Goal: Check status: Check status

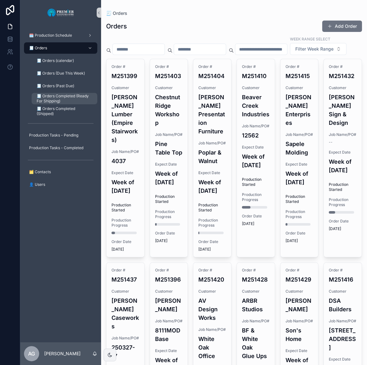
click at [64, 98] on span "🧾 Orders Completed (Ready For Shipping)" at bounding box center [64, 99] width 54 height 10
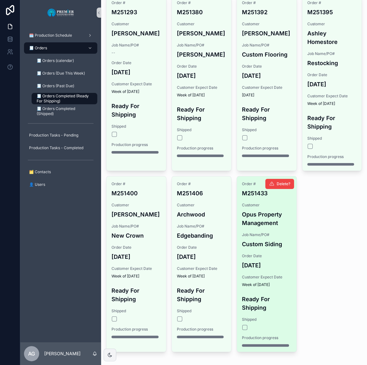
scroll to position [57, 0]
click at [242, 330] on div "scrollable content" at bounding box center [266, 327] width 49 height 5
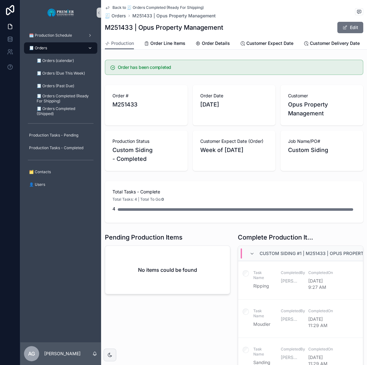
click at [59, 42] on link "🧾 Orders" at bounding box center [60, 47] width 73 height 11
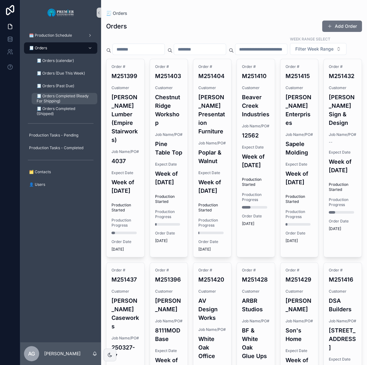
click at [64, 100] on span "🧾 Orders Completed (Ready For Shipping)" at bounding box center [64, 99] width 54 height 10
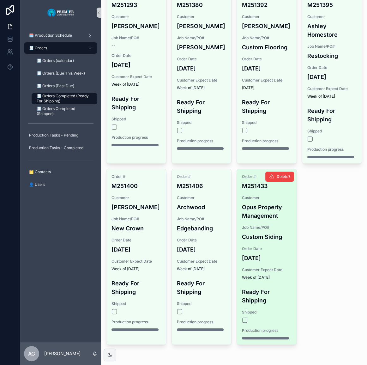
scroll to position [78, 0]
click at [242, 320] on button "scrollable content" at bounding box center [244, 320] width 5 height 5
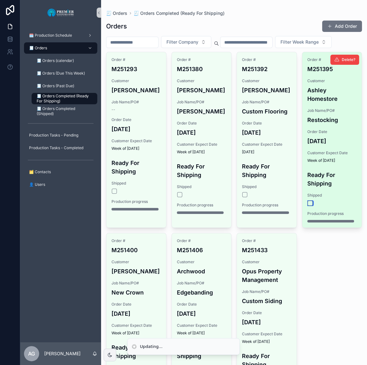
click at [308, 206] on button "scrollable content" at bounding box center [310, 203] width 5 height 5
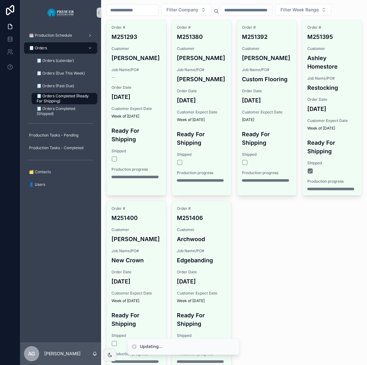
scroll to position [28, 0]
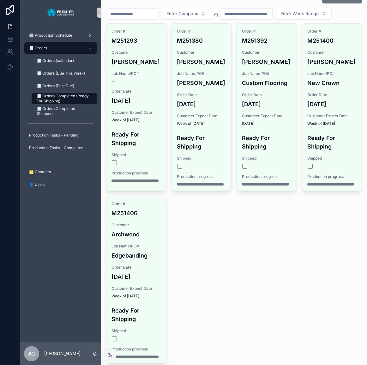
click at [58, 50] on div "🧾 Orders" at bounding box center [61, 48] width 66 height 10
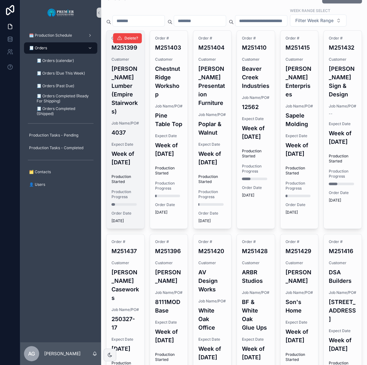
click at [117, 130] on div "Order # M251399 Customer [PERSON_NAME] Lumber (Empire Stairworks) Job Name/PO# …" at bounding box center [125, 130] width 38 height 198
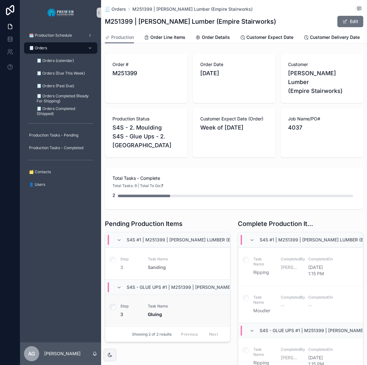
click at [116, 300] on div "scrollable content" at bounding box center [112, 311] width 15 height 32
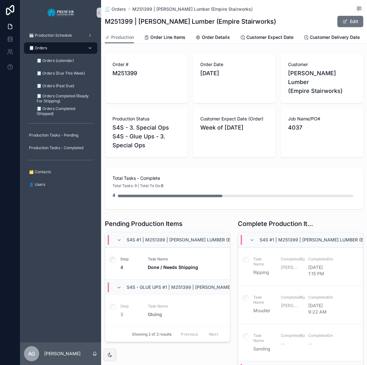
click at [68, 48] on div "🧾 Orders" at bounding box center [61, 48] width 66 height 10
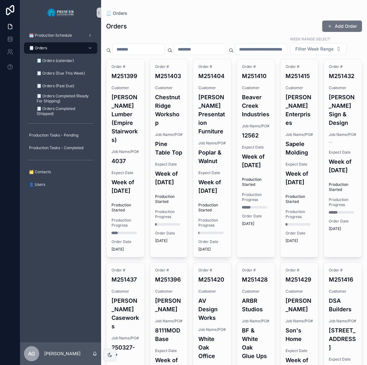
click at [164, 137] on span "Job Name/PO#" at bounding box center [169, 134] width 28 height 5
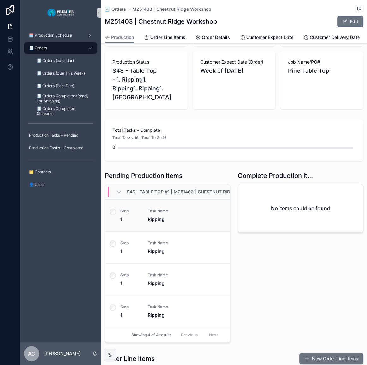
scroll to position [57, 0]
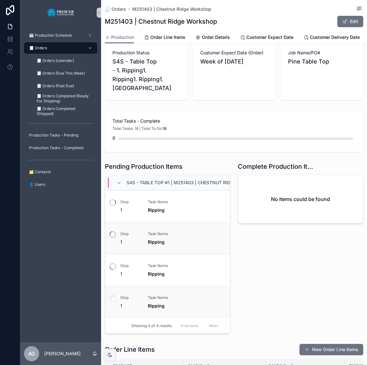
click at [111, 297] on label "scrollable content" at bounding box center [113, 299] width 6 height 8
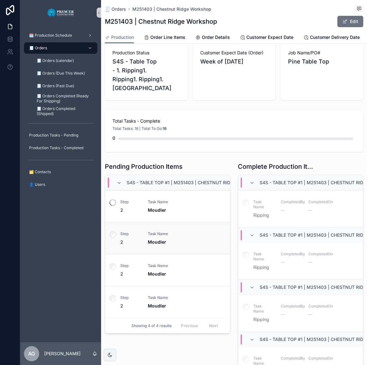
click at [116, 231] on div "scrollable content" at bounding box center [112, 238] width 15 height 32
click at [113, 254] on div "scrollable content" at bounding box center [112, 270] width 15 height 32
click at [113, 233] on label "scrollable content" at bounding box center [113, 235] width 6 height 8
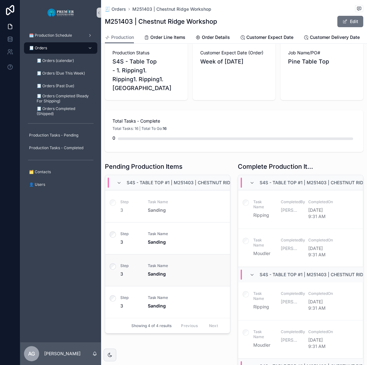
click at [114, 266] on label "scrollable content" at bounding box center [113, 267] width 6 height 8
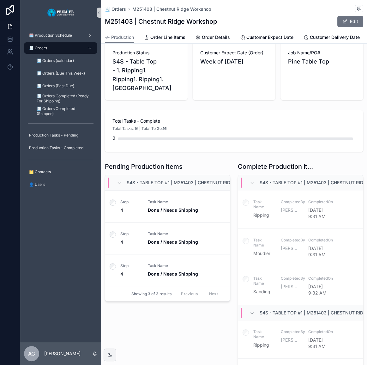
click at [116, 295] on div "Showing 3 of 3 results Previous Next" at bounding box center [167, 293] width 125 height 15
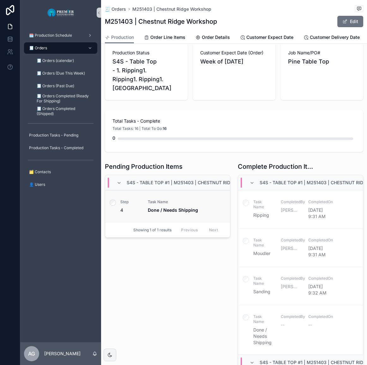
click at [117, 199] on div "scrollable content" at bounding box center [112, 207] width 15 height 32
click at [69, 48] on div "🧾 Orders" at bounding box center [61, 48] width 66 height 10
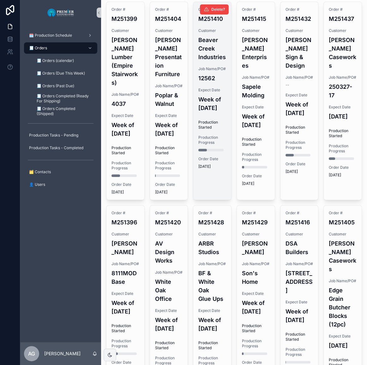
click at [207, 112] on div "Order # M251410 Customer Beaver Creek Industries Job Name/PO# 12562 Expect Date…" at bounding box center [212, 88] width 38 height 172
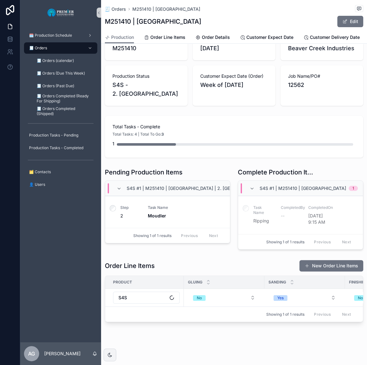
scroll to position [28, 0]
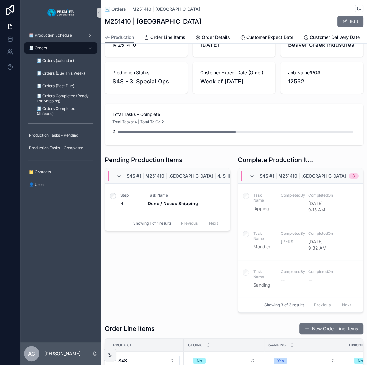
click at [68, 47] on div "🧾 Orders" at bounding box center [61, 48] width 66 height 10
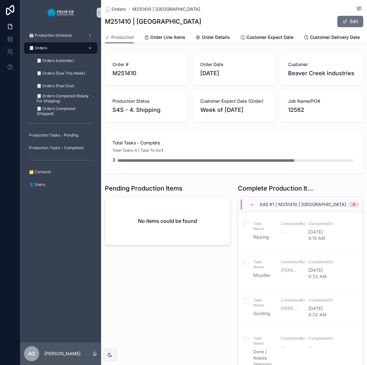
click at [51, 47] on div "🧾 Orders" at bounding box center [61, 48] width 66 height 10
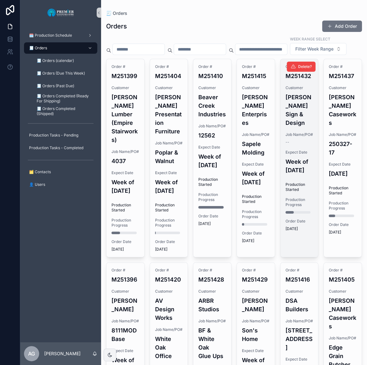
click at [294, 127] on h4 "[PERSON_NAME] Sign & Design" at bounding box center [300, 110] width 28 height 34
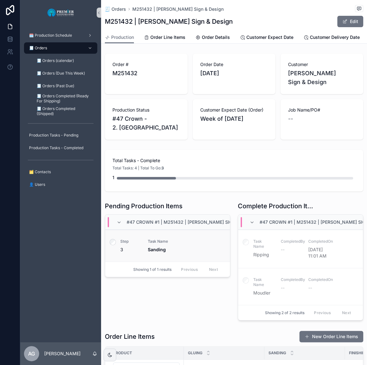
click at [117, 234] on div "scrollable content" at bounding box center [112, 246] width 15 height 32
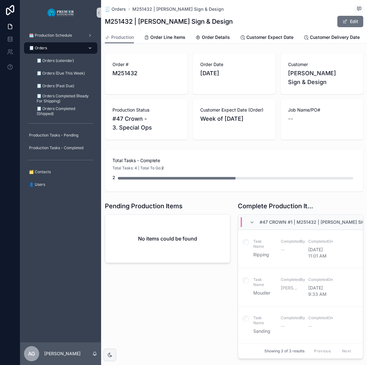
click at [72, 49] on div "🧾 Orders" at bounding box center [61, 48] width 66 height 10
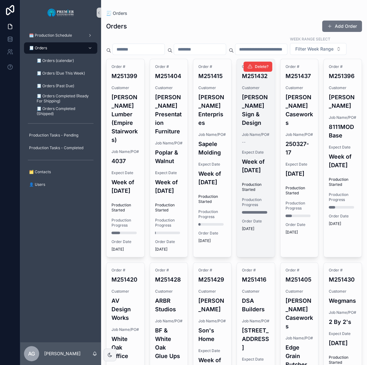
click at [242, 169] on h4 "Week of [DATE]" at bounding box center [256, 165] width 28 height 17
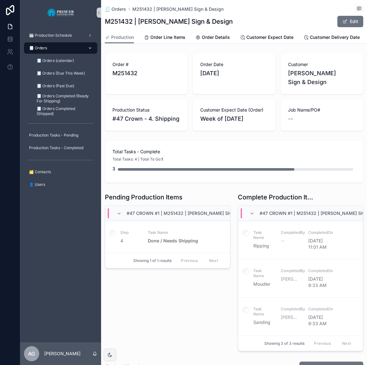
click at [69, 47] on div "🧾 Orders" at bounding box center [61, 48] width 66 height 10
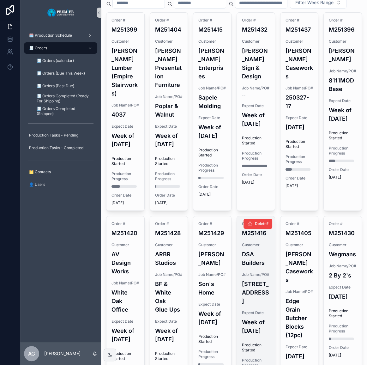
scroll to position [28, 0]
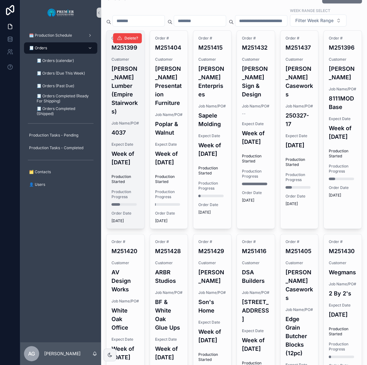
click at [130, 167] on div "Expect Date Week of [DATE]" at bounding box center [126, 154] width 28 height 25
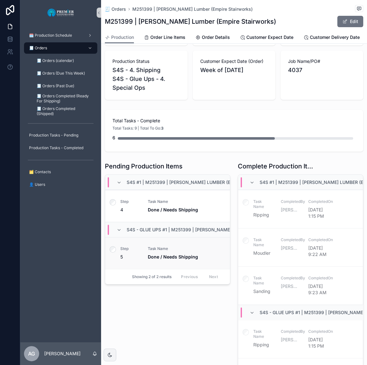
scroll to position [57, 0]
click at [109, 197] on div "scrollable content" at bounding box center [112, 207] width 15 height 32
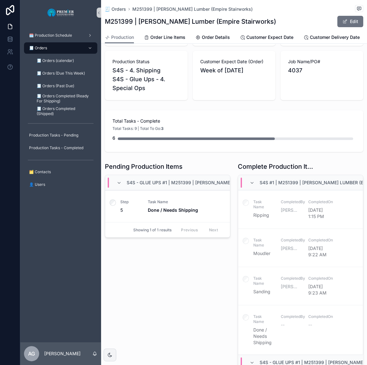
click at [128, 256] on div "Pending Production Items S4S - Glue Ups #1 | M251399 | [PERSON_NAME] Lumber (Em…" at bounding box center [167, 305] width 133 height 291
click at [63, 48] on div "🧾 Orders" at bounding box center [61, 48] width 66 height 10
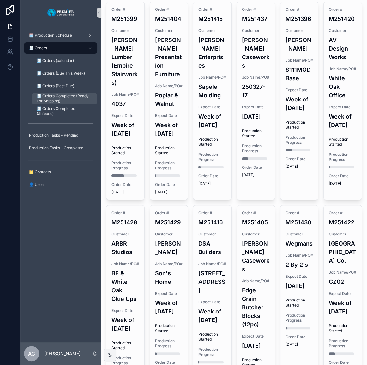
click at [60, 96] on span "🧾 Orders Completed (Ready For Shipping)" at bounding box center [64, 99] width 54 height 10
